Goal: Share content: Share content

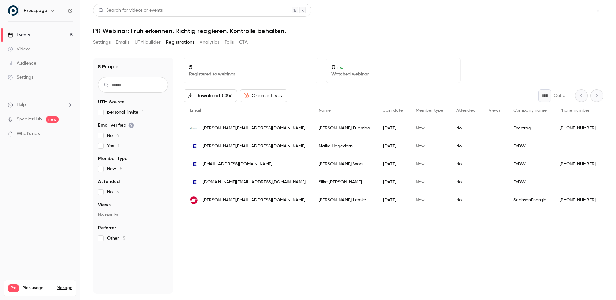
click at [573, 13] on button "Share" at bounding box center [575, 10] width 25 height 13
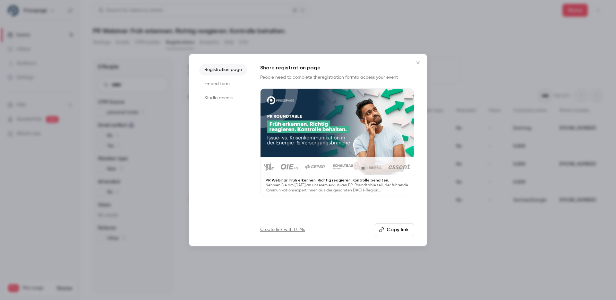
click at [392, 227] on button "Copy link" at bounding box center [394, 229] width 39 height 13
click at [421, 64] on icon "Close" at bounding box center [418, 62] width 8 height 5
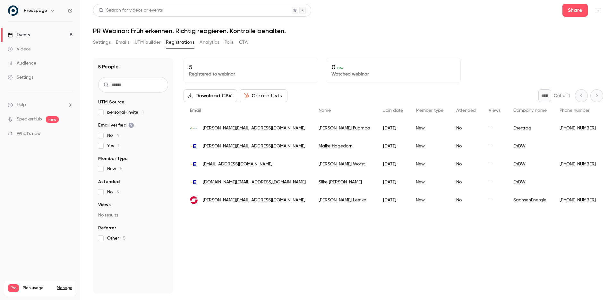
click at [242, 238] on div "5 Registered to webinar 0 0 % Watched webinar Download CSV Create Lists * Out o…" at bounding box center [394, 176] width 420 height 236
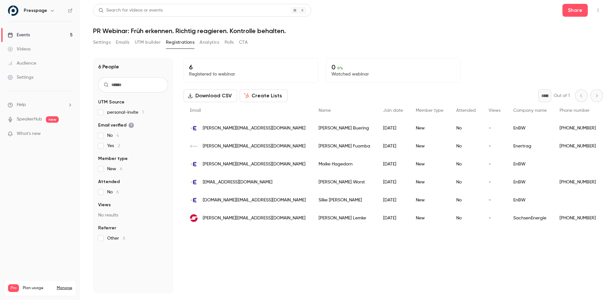
click at [102, 46] on button "Settings" at bounding box center [102, 42] width 18 height 10
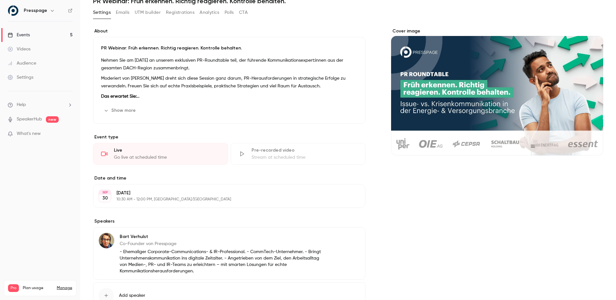
scroll to position [30, 0]
